Goal: Information Seeking & Learning: Learn about a topic

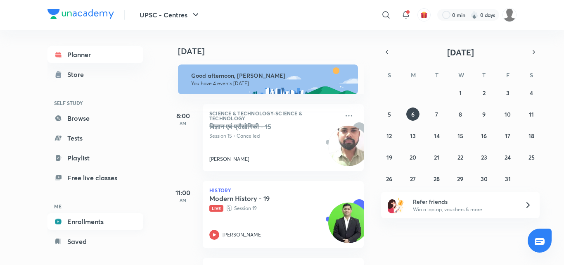
click at [95, 224] on link "Enrollments" at bounding box center [96, 221] width 96 height 17
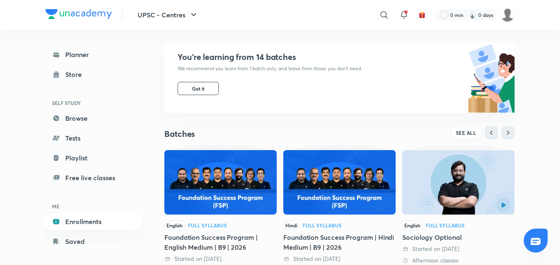
scroll to position [149, 0]
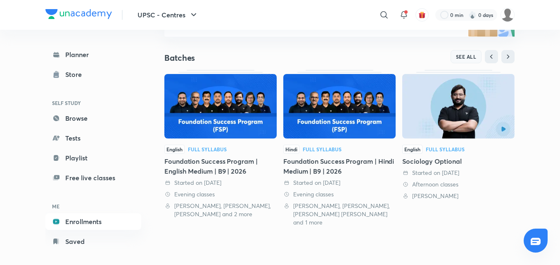
click at [477, 59] on button "SEE ALL" at bounding box center [466, 56] width 31 height 13
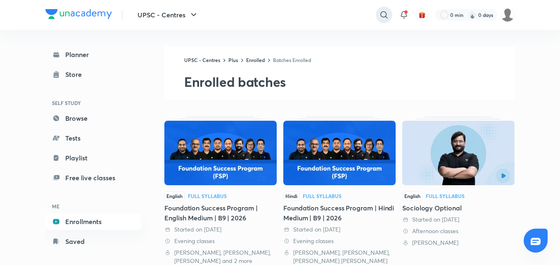
click at [387, 8] on div at bounding box center [384, 15] width 17 height 17
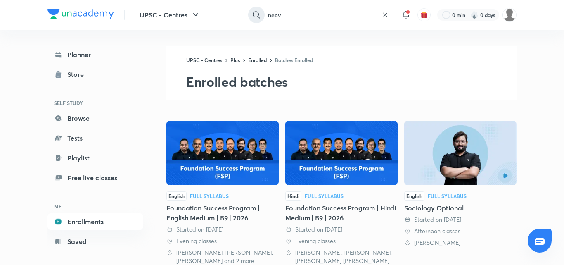
type input "neev"
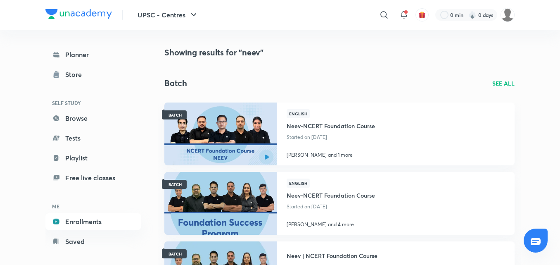
click at [511, 85] on p "SEE ALL" at bounding box center [504, 83] width 22 height 9
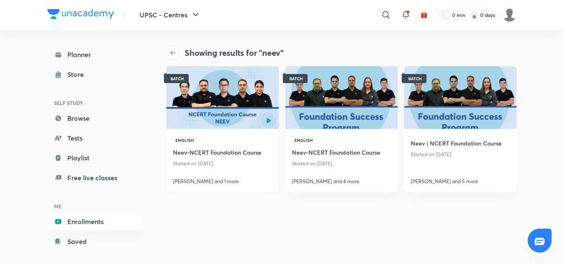
click at [233, 91] on img at bounding box center [222, 97] width 114 height 64
click at [345, 114] on img at bounding box center [341, 97] width 114 height 64
click at [438, 109] on img at bounding box center [460, 97] width 114 height 64
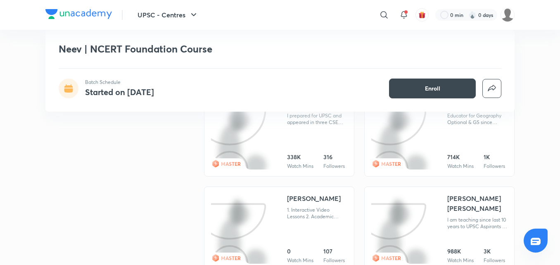
scroll to position [289, 0]
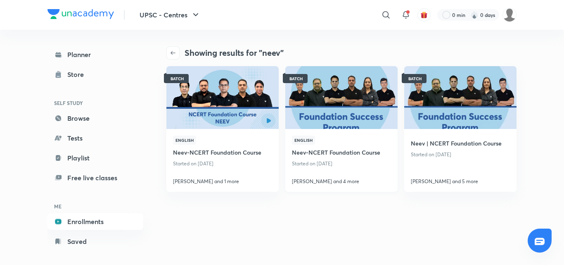
click at [338, 104] on img at bounding box center [341, 97] width 114 height 64
click at [503, 14] on img at bounding box center [510, 15] width 14 height 14
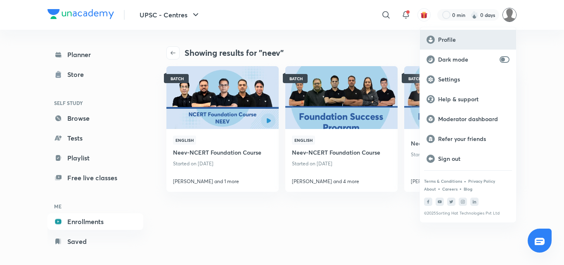
click at [471, 45] on div "Profile" at bounding box center [468, 40] width 96 height 20
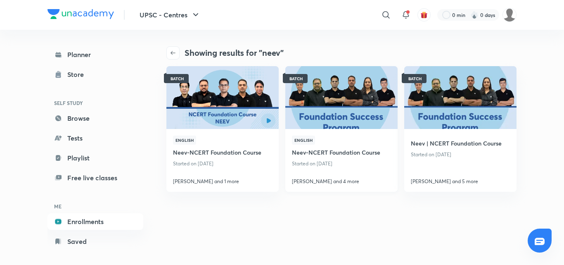
click at [343, 106] on img at bounding box center [341, 97] width 114 height 64
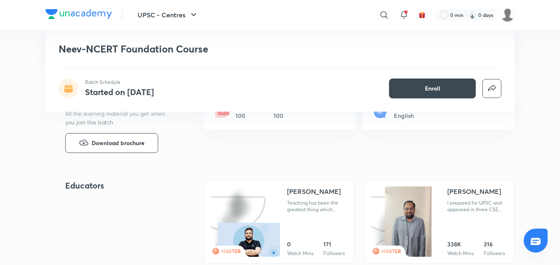
scroll to position [207, 0]
